Goal: Transaction & Acquisition: Obtain resource

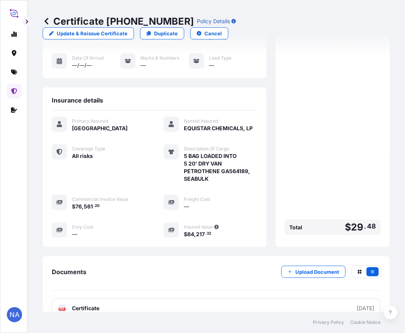
scroll to position [86, 0]
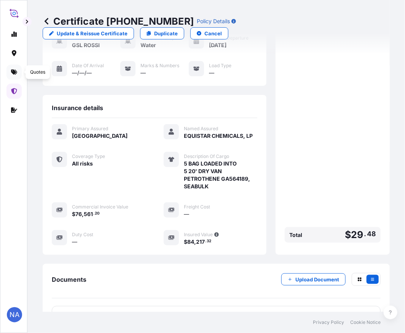
click at [12, 73] on icon at bounding box center [14, 72] width 6 height 6
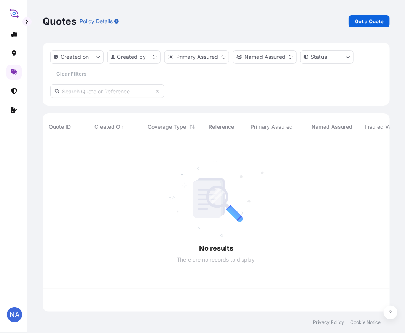
scroll to position [170, 340]
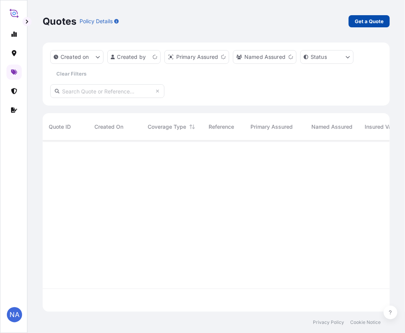
click at [370, 26] on link "Get a Quote" at bounding box center [368, 21] width 41 height 12
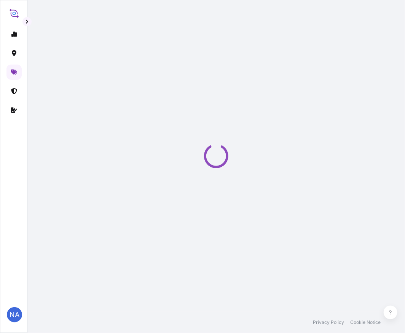
scroll to position [12, 0]
select select "Water"
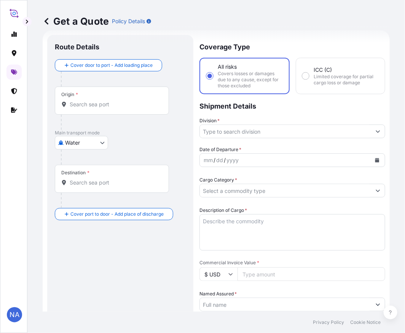
click at [122, 108] on input "Origin *" at bounding box center [115, 105] width 90 height 8
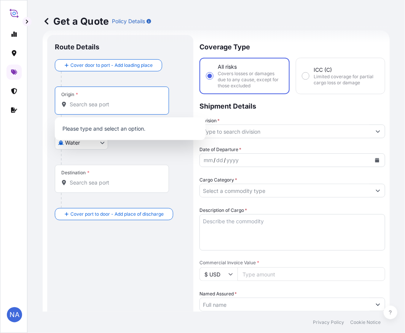
paste input "[US_STATE], [GEOGRAPHIC_DATA]"
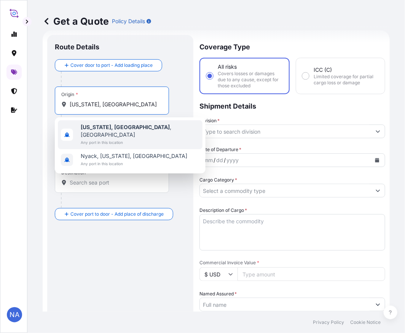
click at [114, 139] on span "Any port in this location" at bounding box center [140, 143] width 119 height 8
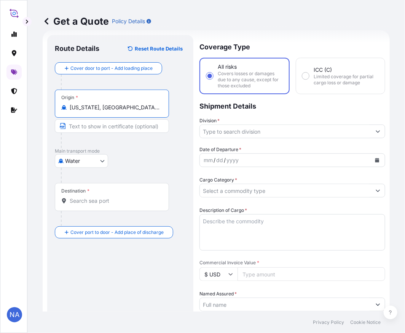
type input "[US_STATE], [GEOGRAPHIC_DATA], [GEOGRAPHIC_DATA]"
click at [118, 210] on div "Destination *" at bounding box center [112, 197] width 114 height 28
click at [118, 205] on input "Destination *" at bounding box center [115, 201] width 90 height 8
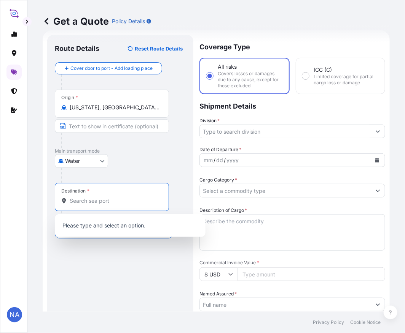
paste input "PARANAGUA, [GEOGRAPHIC_DATA]"
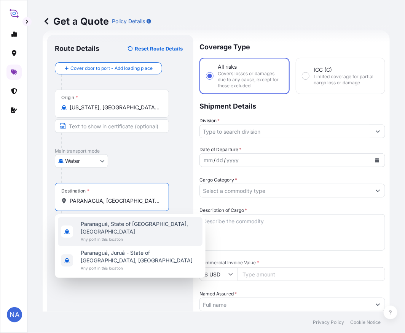
click at [105, 236] on span "Any port in this location" at bounding box center [140, 240] width 119 height 8
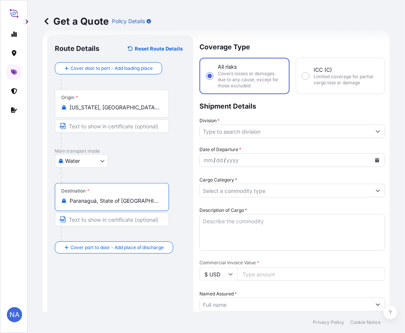
type input "Paranaguá, State of [GEOGRAPHIC_DATA], [GEOGRAPHIC_DATA]"
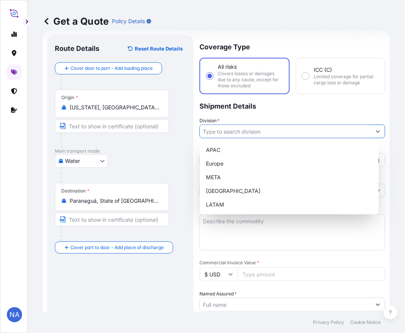
click at [227, 133] on input "Division *" at bounding box center [285, 132] width 171 height 14
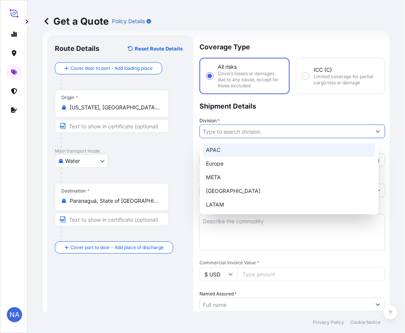
click at [232, 150] on div "APAC" at bounding box center [289, 150] width 173 height 14
type input "APAC"
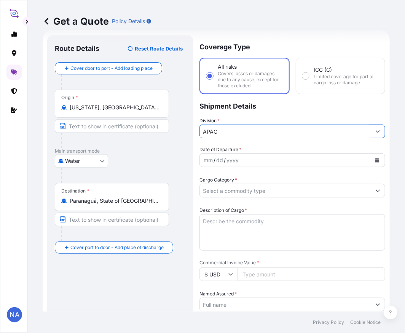
click at [375, 159] on icon "Calendar" at bounding box center [377, 160] width 4 height 5
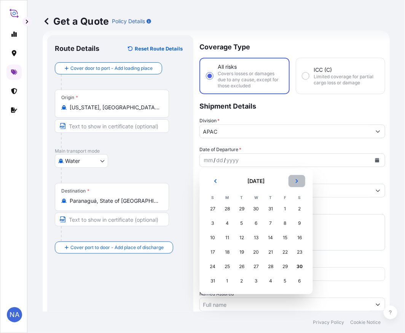
click at [299, 181] on button "Next" at bounding box center [296, 181] width 17 height 12
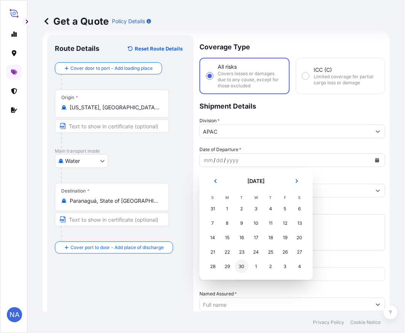
click at [238, 268] on div "30" at bounding box center [242, 267] width 14 height 14
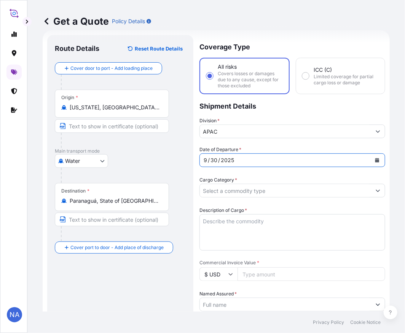
click at [286, 112] on p "Shipment Details" at bounding box center [292, 105] width 186 height 23
click at [373, 189] on form "Route Details Reset Route Details Cover door to port - Add loading place Place …" at bounding box center [216, 297] width 347 height 534
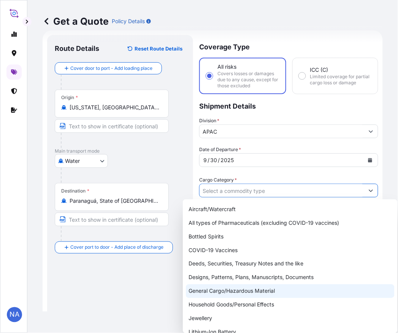
click at [222, 294] on div "General Cargo/Hazardous Material" at bounding box center [290, 292] width 209 height 14
type input "General Cargo/Hazardous Material"
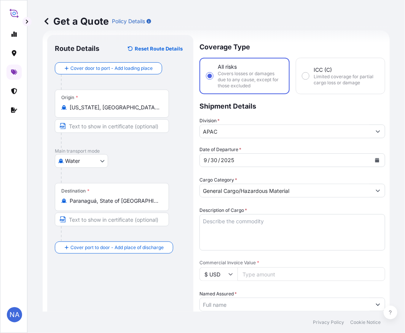
click at [256, 176] on div "Cargo Category * General Cargo/Hazardous Material" at bounding box center [292, 186] width 186 height 21
click at [264, 222] on textarea "Description of Cargo *" at bounding box center [292, 232] width 186 height 37
paste textarea "DRUMS LOADED ONTO 5 PALLETS LOADED INTO 1 20' CONTAINER(S) ZN 128 M AVANT CATAL…"
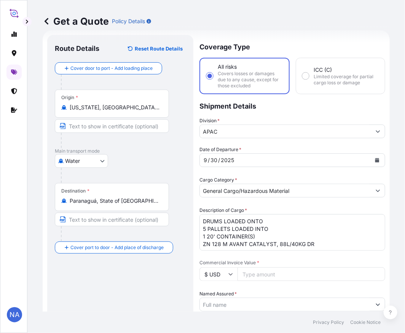
click at [206, 222] on textarea "DRUMS LOADED ONTO 5 PALLETS LOADED INTO 1 20' CONTAINER(S) ZN 128 M AVANT CATAL…" at bounding box center [292, 232] width 186 height 37
type textarea "21 DRUMS LOADED ONTO 5 PALLETS LOADED INTO 1 20' CONTAINER(S) ZN 128 M AVANT CA…"
click at [248, 207] on div "Description of Cargo * 21 DRUMS LOADED ONTO 5 PALLETS LOADED INTO 1 20' CONTAIN…" at bounding box center [292, 229] width 186 height 44
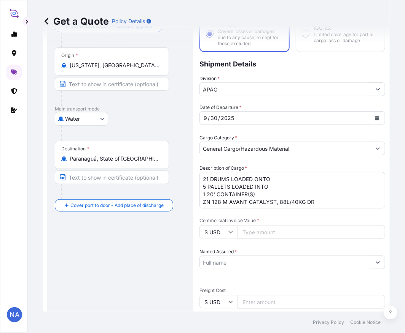
click at [263, 231] on input "Commercial Invoice Value *" at bounding box center [311, 232] width 148 height 14
click at [270, 235] on input ".52" at bounding box center [311, 232] width 148 height 14
type input ".5"
type input "214581.82"
click at [240, 243] on div "Date of Departure * [DATE] Cargo Category * General Cargo/Hazardous Material De…" at bounding box center [292, 282] width 186 height 357
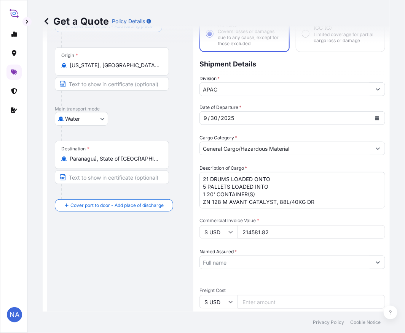
click at [252, 264] on input "Named Assured *" at bounding box center [285, 263] width 171 height 14
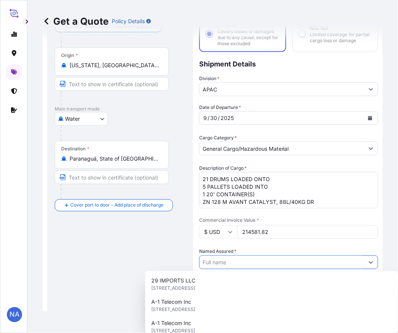
paste input "EQUISTAR CHEMICALS, LP"
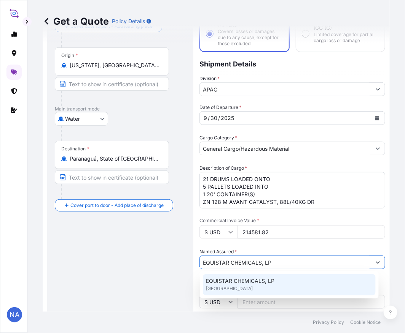
click at [249, 281] on span "EQUISTAR CHEMICALS, LP" at bounding box center [240, 282] width 68 height 8
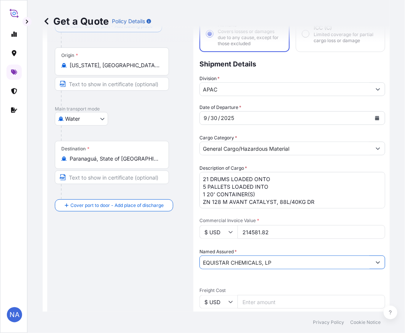
type input "EQUISTAR CHEMICALS, LP"
click at [276, 244] on div "Date of Departure * [DATE] Cargo Category * General Cargo/Hazardous Material De…" at bounding box center [292, 282] width 186 height 357
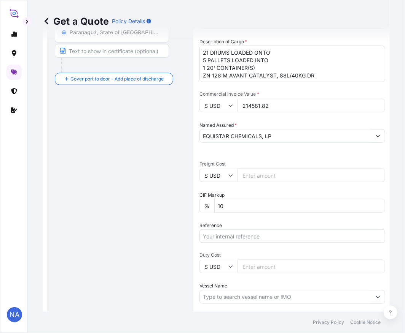
scroll to position [223, 0]
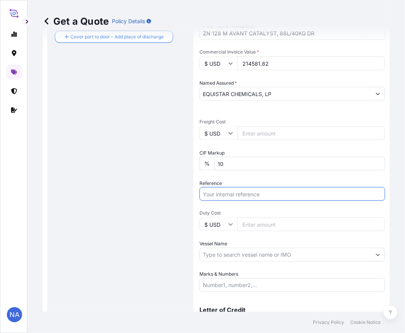
click at [247, 195] on input "Reference" at bounding box center [292, 194] width 186 height 14
paste input "10420855158"
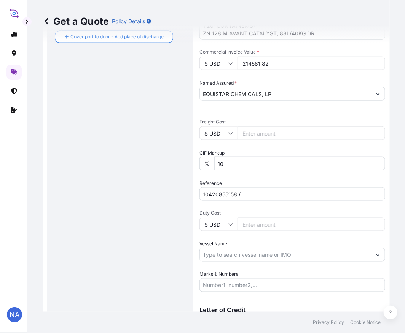
click at [259, 190] on input "10420855158 /" at bounding box center [292, 194] width 186 height 14
paste input "4500833098"
type input "10420855158 / 4500833098"
click at [235, 176] on div "Date of Departure * [DATE] Cargo Category * General Cargo/Hazardous Material De…" at bounding box center [292, 113] width 186 height 357
click at [230, 257] on input "Vessel Name" at bounding box center [285, 255] width 171 height 14
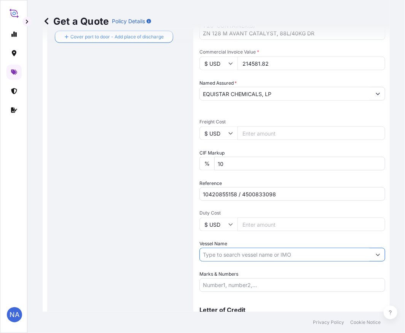
paste input "MSC [PERSON_NAME]"
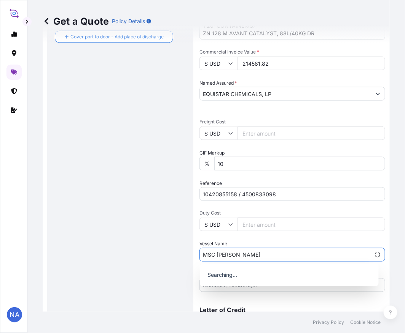
type input "MSC [PERSON_NAME]"
click at [222, 238] on div "Date of Departure * [DATE] Cargo Category * General Cargo/Hazardous Material De…" at bounding box center [292, 113] width 186 height 357
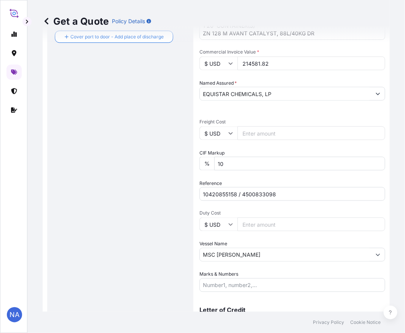
click at [245, 253] on input "MSC [PERSON_NAME]" at bounding box center [285, 255] width 171 height 14
click at [249, 253] on input "MSC [PERSON_NAME]" at bounding box center [285, 255] width 171 height 14
click at [371, 257] on button "Show suggestions" at bounding box center [378, 255] width 14 height 14
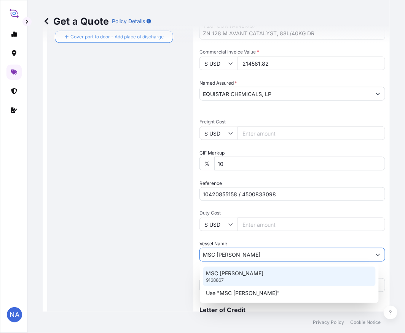
click at [229, 273] on p "MSC [PERSON_NAME]" at bounding box center [234, 274] width 57 height 8
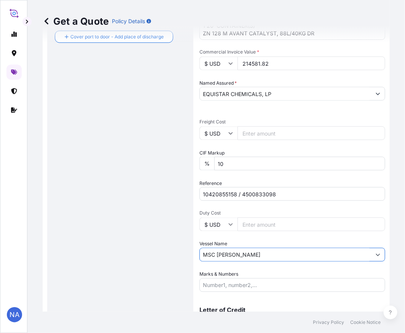
click at [233, 241] on div "Vessel Name MSC [PERSON_NAME]" at bounding box center [292, 251] width 186 height 21
click at [203, 207] on div "Date of Departure * [DATE] Cargo Category * General Cargo/Hazardous Material De…" at bounding box center [292, 113] width 186 height 357
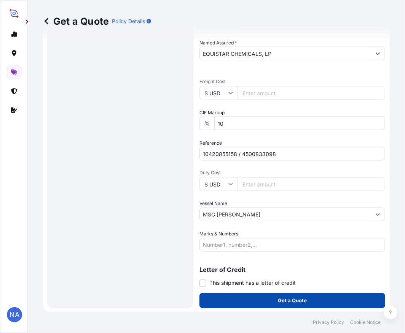
click at [230, 301] on button "Get a Quote" at bounding box center [292, 301] width 186 height 15
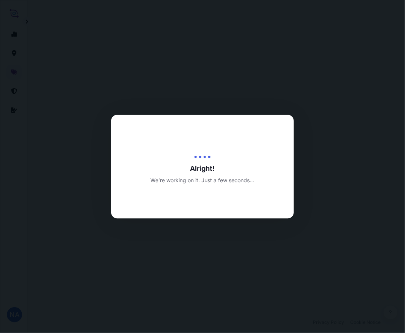
select select "Water"
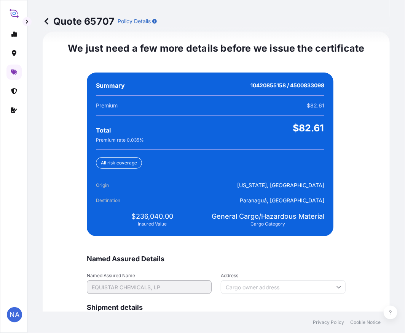
scroll to position [1787, 0]
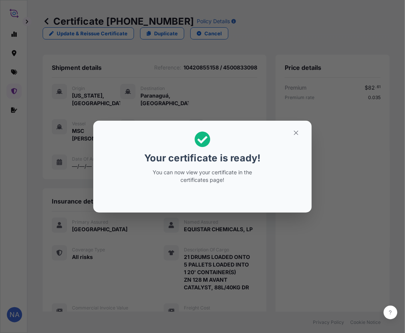
click at [206, 242] on div "Your certificate is ready! You can now view your certificate in the certificate…" at bounding box center [202, 167] width 405 height 334
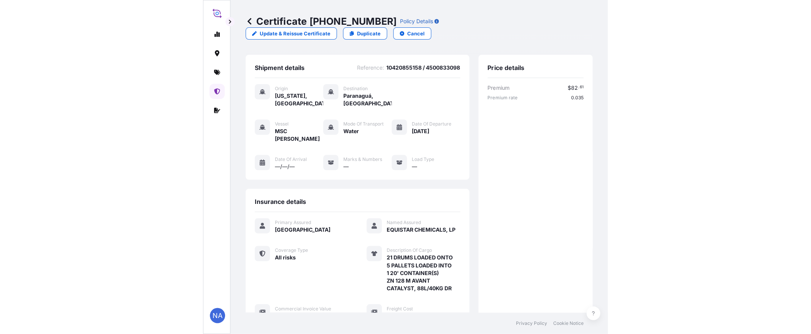
scroll to position [165, 0]
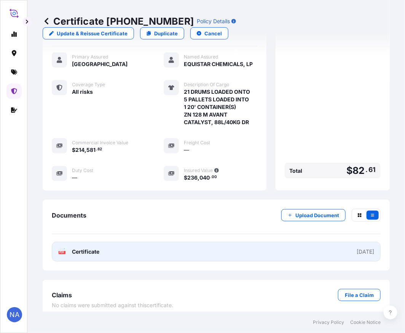
click at [219, 243] on link "PDF Certificate [DATE]" at bounding box center [216, 252] width 329 height 20
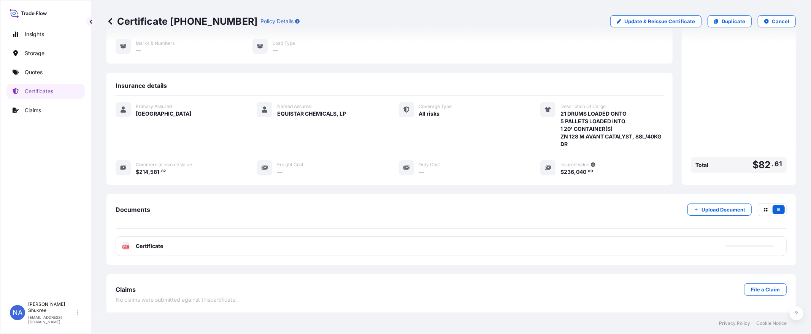
scroll to position [81, 0]
